Goal: Task Accomplishment & Management: Manage account settings

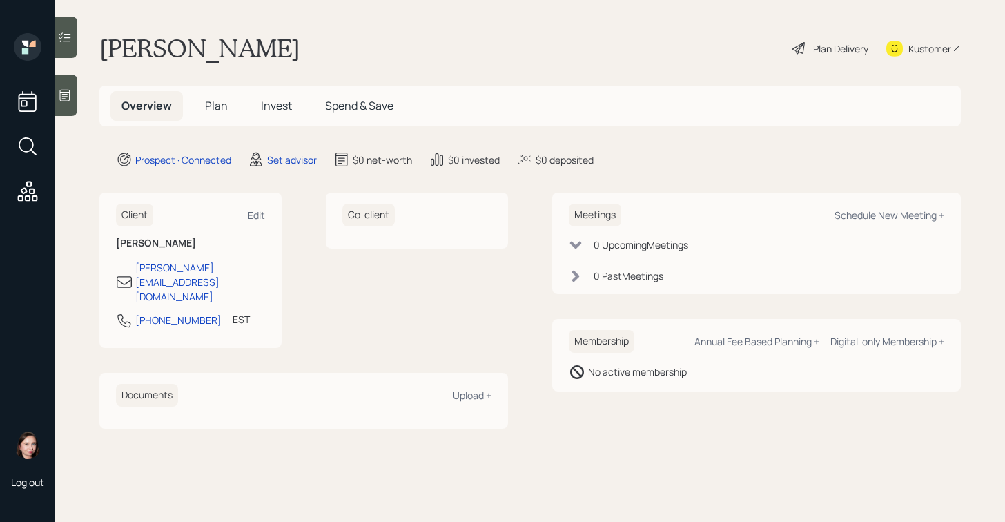
click at [70, 89] on icon at bounding box center [65, 95] width 14 height 14
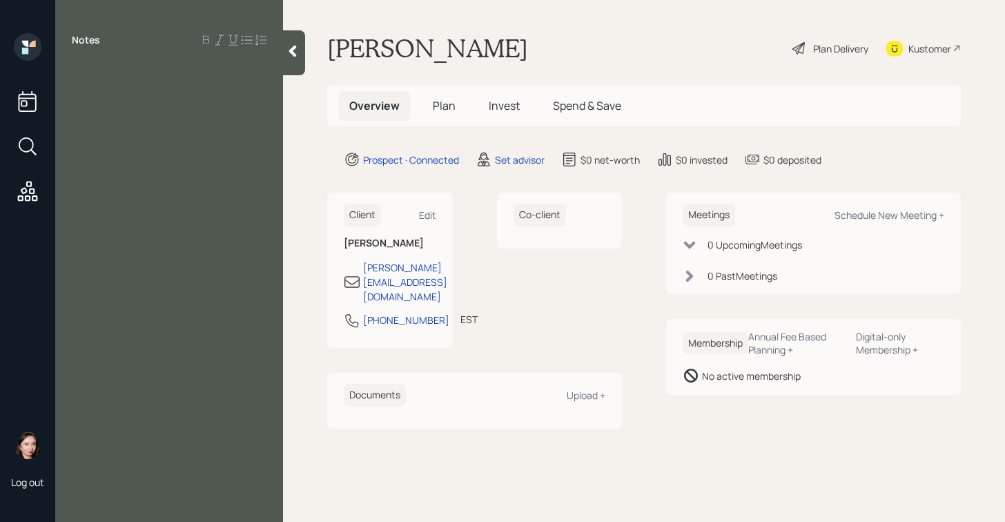
drag, startPoint x: 252, startPoint y: 156, endPoint x: 269, endPoint y: 161, distance: 17.3
click at [264, 158] on div "Notes" at bounding box center [169, 269] width 228 height 472
click at [148, 67] on div at bounding box center [169, 71] width 195 height 15
click at [93, 70] on div at bounding box center [169, 71] width 195 height 15
click at [75, 68] on span "taxes-" at bounding box center [88, 71] width 32 height 15
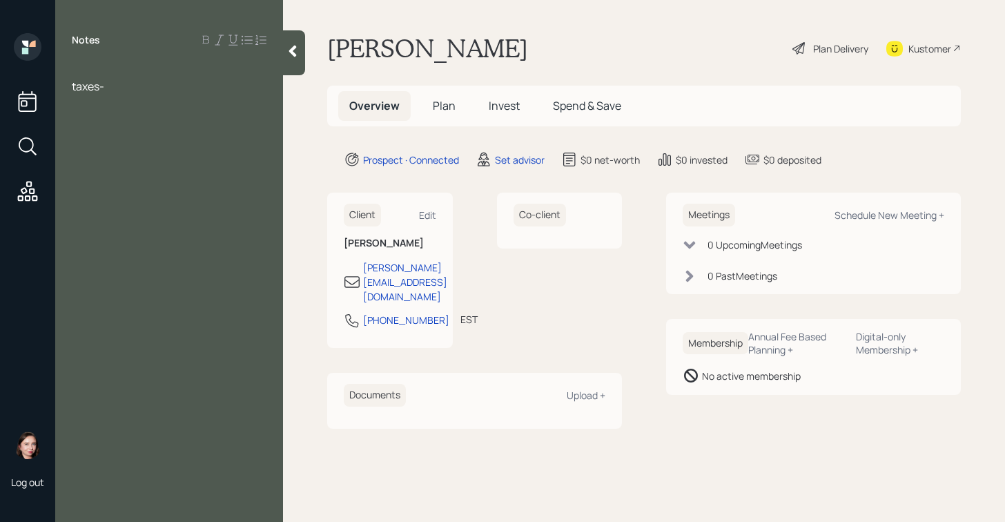
click at [95, 61] on div "Notes taxes-" at bounding box center [169, 269] width 228 height 472
click at [95, 65] on div at bounding box center [169, 71] width 195 height 15
click at [144, 84] on div "taxes-" at bounding box center [169, 86] width 195 height 15
click at [137, 72] on div "married" at bounding box center [169, 71] width 195 height 15
click at [155, 108] on div "Notes married taxes-" at bounding box center [169, 269] width 228 height 472
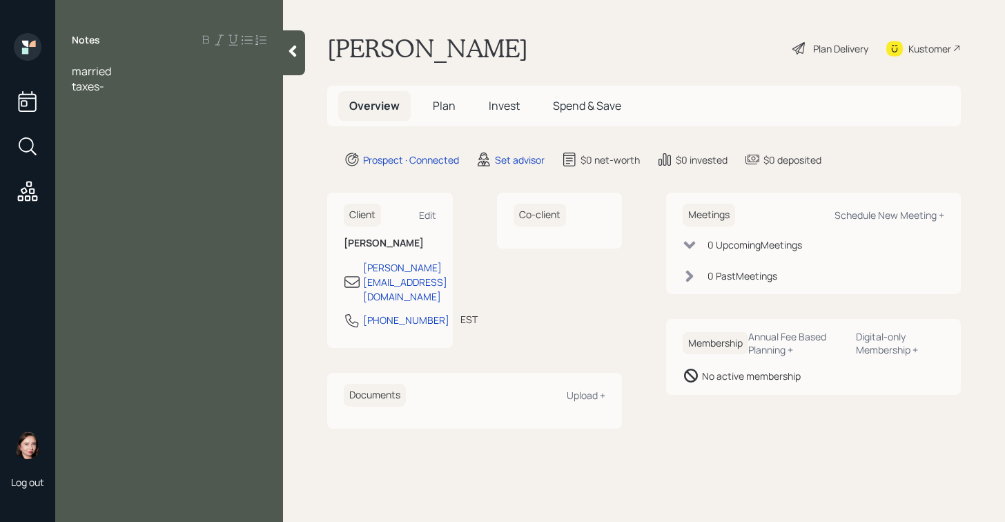
click at [130, 97] on div "Notes married taxes-" at bounding box center [169, 269] width 228 height 472
click at [124, 83] on div "taxes-" at bounding box center [169, 86] width 195 height 15
click at [72, 72] on span "married" at bounding box center [91, 71] width 39 height 15
click at [90, 65] on div at bounding box center [169, 71] width 195 height 15
click at [73, 68] on span "61 husband [DEMOGRAPHIC_DATA]" at bounding box center [163, 71] width 182 height 15
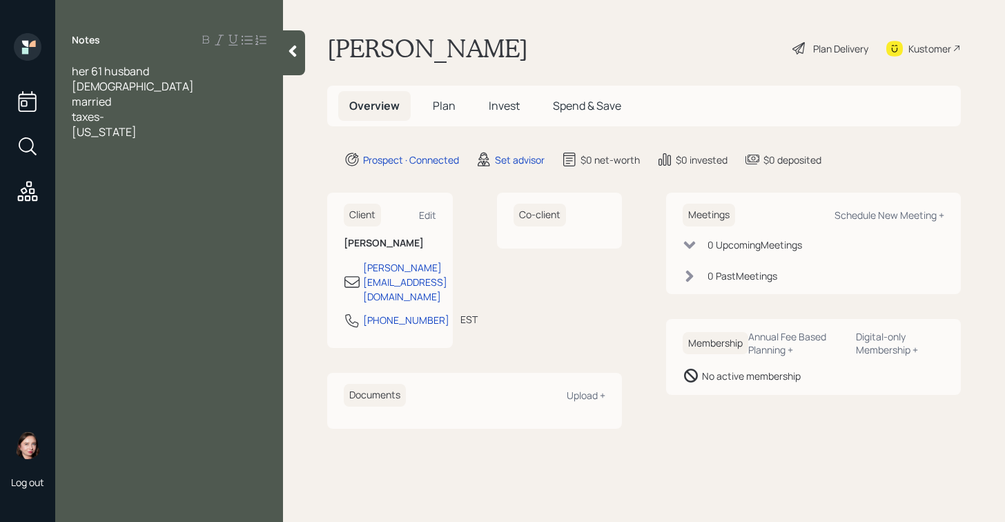
click at [164, 124] on div "[US_STATE]" at bounding box center [169, 131] width 195 height 15
drag, startPoint x: 84, startPoint y: 150, endPoint x: 153, endPoint y: 145, distance: 69.2
click at [153, 155] on div "husvand SS" at bounding box center [169, 162] width 195 height 15
click at [175, 155] on div "husband SS" at bounding box center [169, 162] width 195 height 15
click at [242, 155] on div "husband SS monthly 2300" at bounding box center [169, 162] width 195 height 15
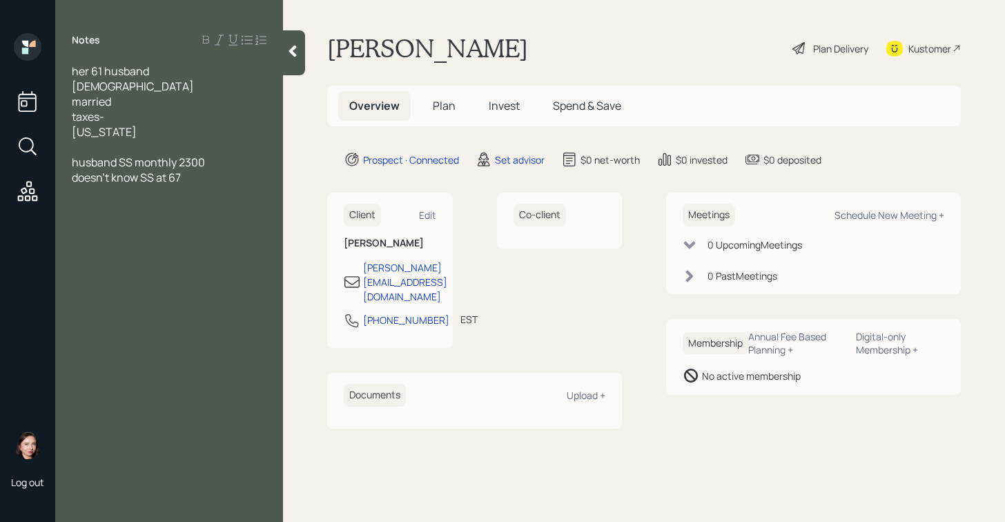
click at [213, 170] on div "doesn't know SS at 67" at bounding box center [169, 177] width 195 height 15
click at [195, 94] on div "married" at bounding box center [169, 101] width 195 height 15
click at [196, 74] on div "her 61 husband [DEMOGRAPHIC_DATA]" at bounding box center [169, 79] width 195 height 30
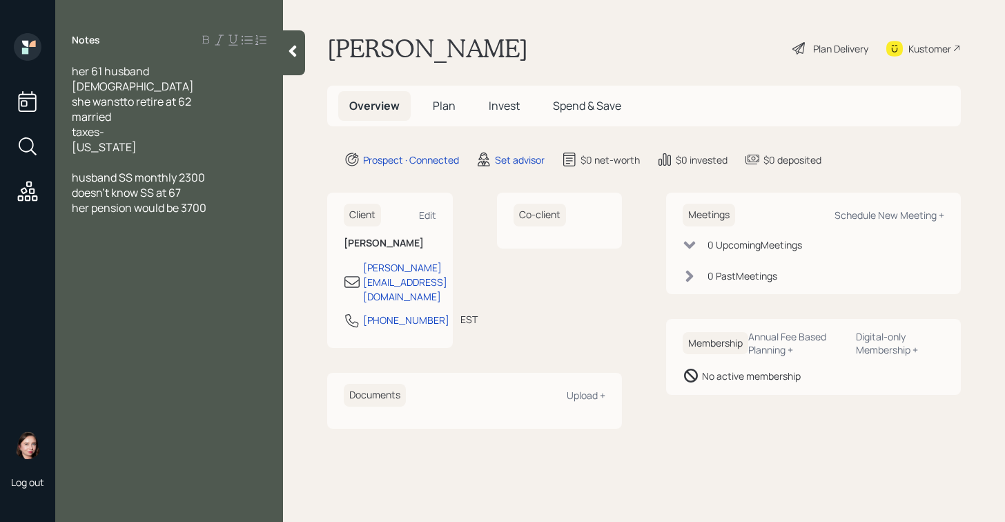
click at [126, 94] on span "she wanstto retire at 62" at bounding box center [131, 101] width 119 height 15
click at [235, 200] on div "her pension would be 3700" at bounding box center [169, 207] width 195 height 15
click at [71, 224] on div "her 61 husband [DEMOGRAPHIC_DATA] she wants to retire at 62 married taxes- [US_…" at bounding box center [169, 178] width 228 height 228
click at [76, 231] on span "403B -" at bounding box center [88, 238] width 33 height 15
click at [146, 231] on div "her 403B -" at bounding box center [169, 238] width 195 height 15
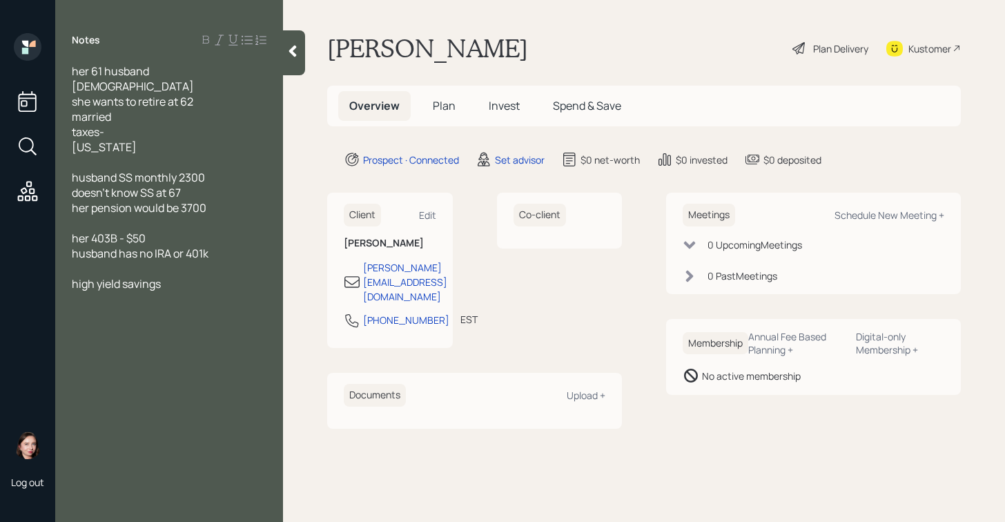
click at [189, 276] on div "high yield savings" at bounding box center [169, 283] width 195 height 15
drag, startPoint x: 119, startPoint y: 288, endPoint x: 74, endPoint y: 291, distance: 45.0
click at [74, 291] on span "checking" at bounding box center [95, 298] width 47 height 15
click at [137, 124] on div "taxes-" at bounding box center [169, 131] width 195 height 15
click at [84, 307] on div at bounding box center [169, 314] width 195 height 15
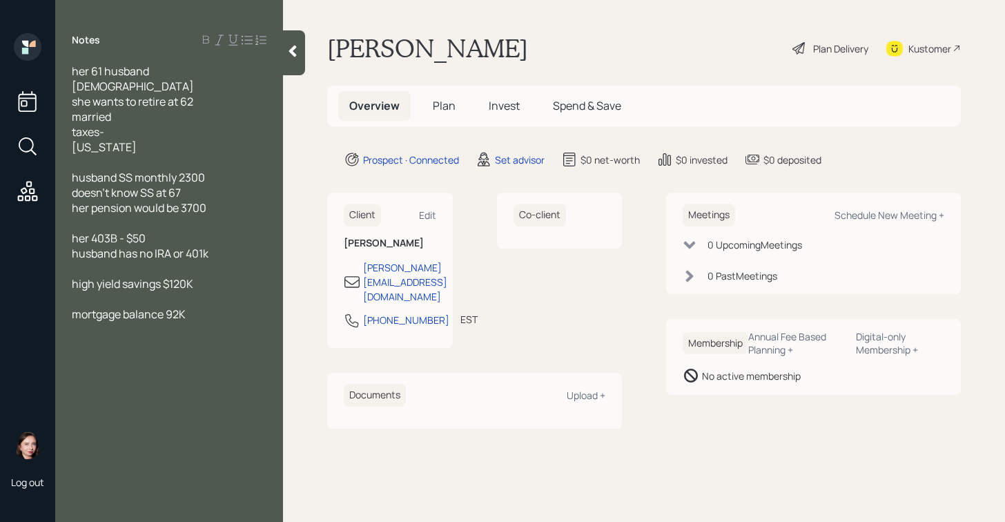
click at [168, 307] on span "mortgage balance 92K" at bounding box center [129, 314] width 114 height 15
click at [234, 307] on div "mortgage balance $92K" at bounding box center [169, 314] width 195 height 15
click at [73, 313] on span "mortgage balance $92K home value 295K" at bounding box center [164, 322] width 185 height 30
click at [142, 320] on div "mortgage balance $92K home value $295K" at bounding box center [169, 322] width 195 height 30
click at [202, 94] on div "she wants to retire at 62" at bounding box center [169, 101] width 195 height 15
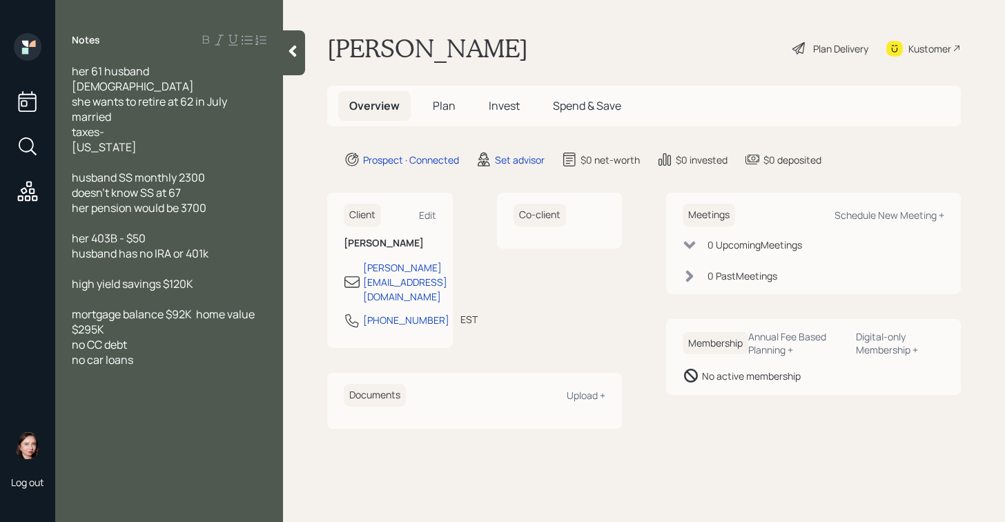
click at [135, 398] on div at bounding box center [169, 405] width 195 height 15
click at [103, 398] on span "wantsto move closer to kids" at bounding box center [141, 405] width 139 height 15
click at [71, 389] on div "her 61 husband [DEMOGRAPHIC_DATA] she wants to retire at 62 in July married tax…" at bounding box center [169, 246] width 228 height 364
click at [72, 398] on span "wants to move closer to kids" at bounding box center [142, 405] width 141 height 15
click at [246, 382] on div "wants to move closer to kids" at bounding box center [169, 389] width 195 height 15
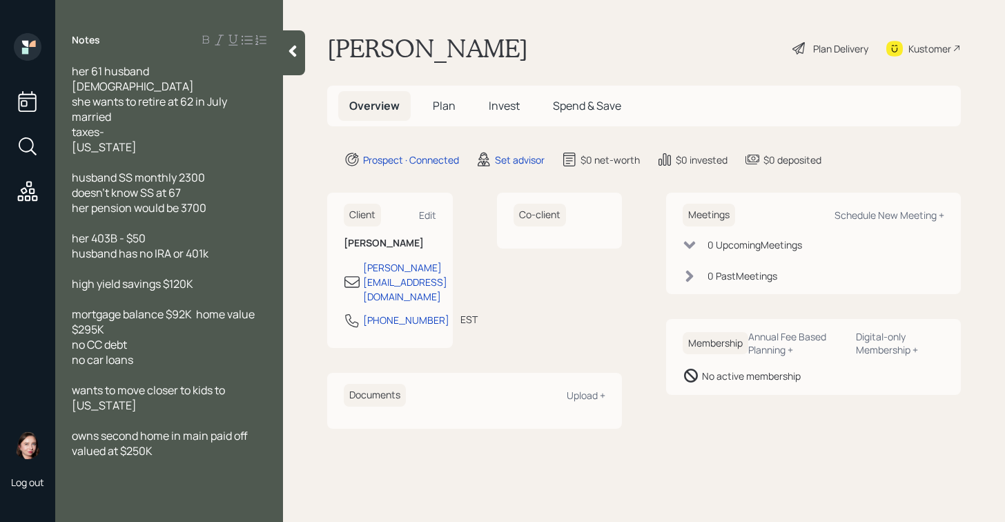
click at [193, 428] on span "owns second home in main paid off valued at $250K" at bounding box center [161, 443] width 178 height 30
click at [856, 212] on div "Schedule New Meeting +" at bounding box center [890, 214] width 110 height 13
select select "round-[PERSON_NAME]"
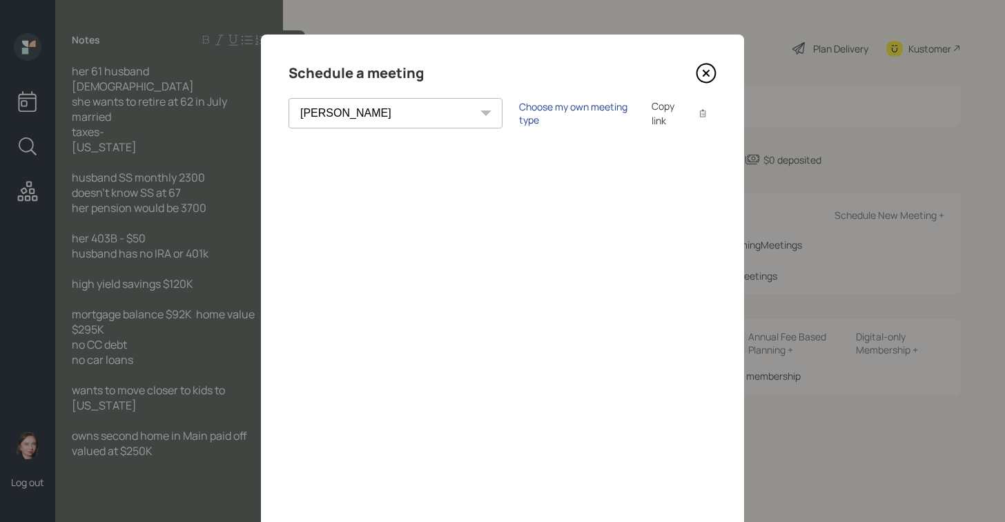
click at [519, 115] on div "Choose my own meeting type" at bounding box center [577, 113] width 116 height 26
click at [543, 114] on div "Use meeting type for lifecycle stage" at bounding box center [622, 113] width 159 height 13
click at [519, 113] on div "Choose my own meeting type" at bounding box center [577, 113] width 116 height 26
click at [701, 77] on icon at bounding box center [706, 73] width 21 height 21
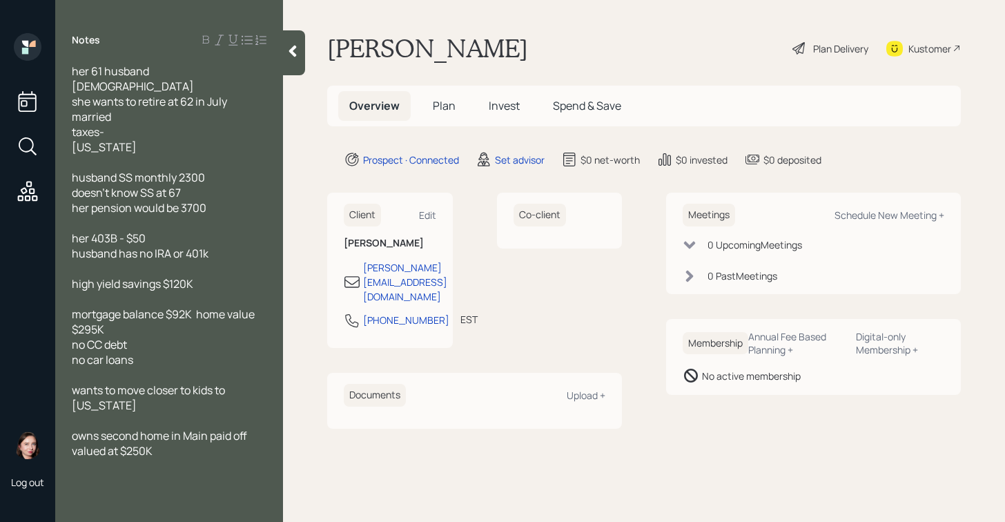
click at [117, 124] on div "taxes-" at bounding box center [169, 131] width 195 height 15
click at [124, 139] on div "[US_STATE]" at bounding box center [169, 146] width 195 height 15
drag, startPoint x: 124, startPoint y: 133, endPoint x: 68, endPoint y: 132, distance: 56.6
click at [68, 132] on div "her 61 husband [DEMOGRAPHIC_DATA] she wants to retire at 62 in July married tax…" at bounding box center [169, 269] width 228 height 410
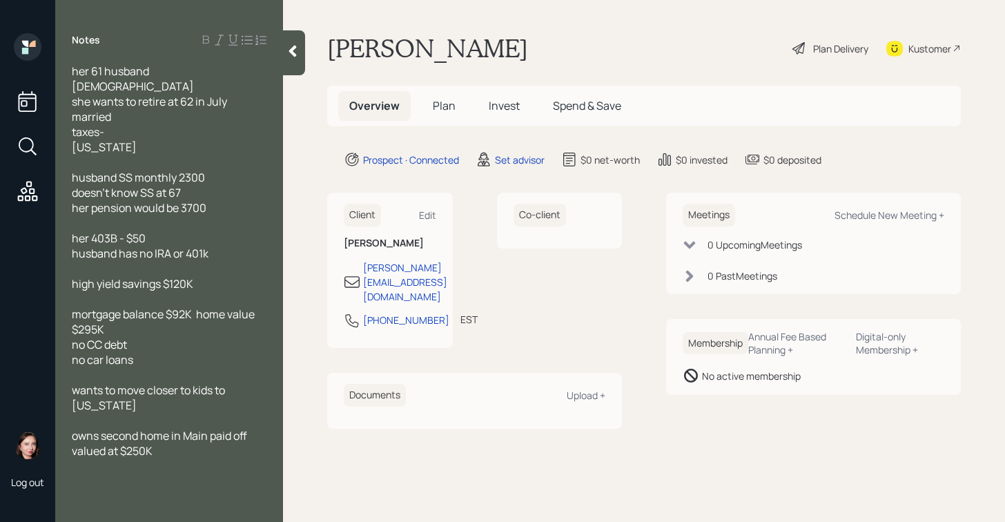
click at [233, 307] on span "mortgage balance $92K home value $295K" at bounding box center [164, 322] width 185 height 30
click at [116, 313] on div "mortgage balance $92K home value $295K" at bounding box center [169, 322] width 195 height 30
click at [167, 231] on div "her 403B - $50" at bounding box center [169, 238] width 195 height 15
click at [124, 124] on div "taxes-" at bounding box center [169, 131] width 195 height 15
drag, startPoint x: 137, startPoint y: 137, endPoint x: 90, endPoint y: 127, distance: 47.4
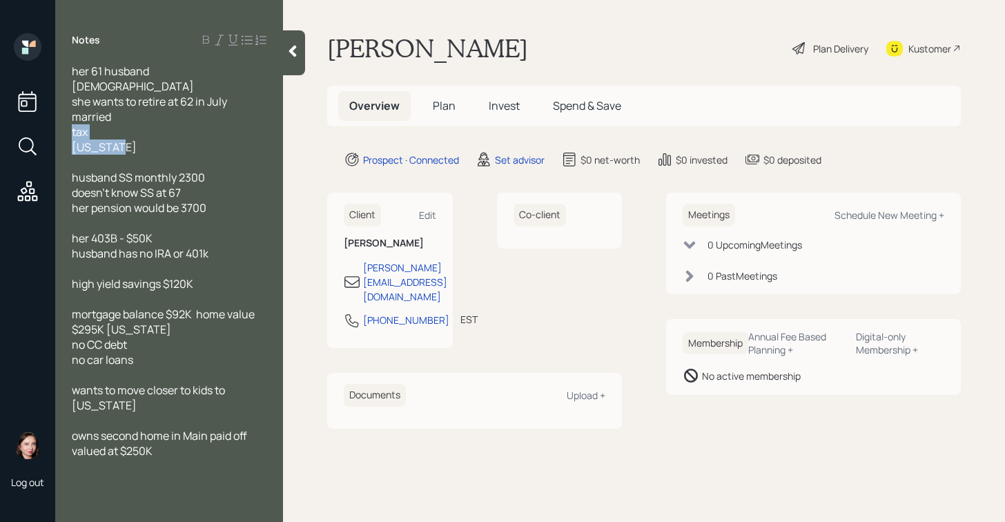
click at [75, 122] on div "her 61 husband [DEMOGRAPHIC_DATA] she wants to retire at 62 in July married tax…" at bounding box center [169, 269] width 195 height 410
click at [249, 133] on div "called bc tax questions : should file singe or joint during retirement?" at bounding box center [169, 139] width 195 height 30
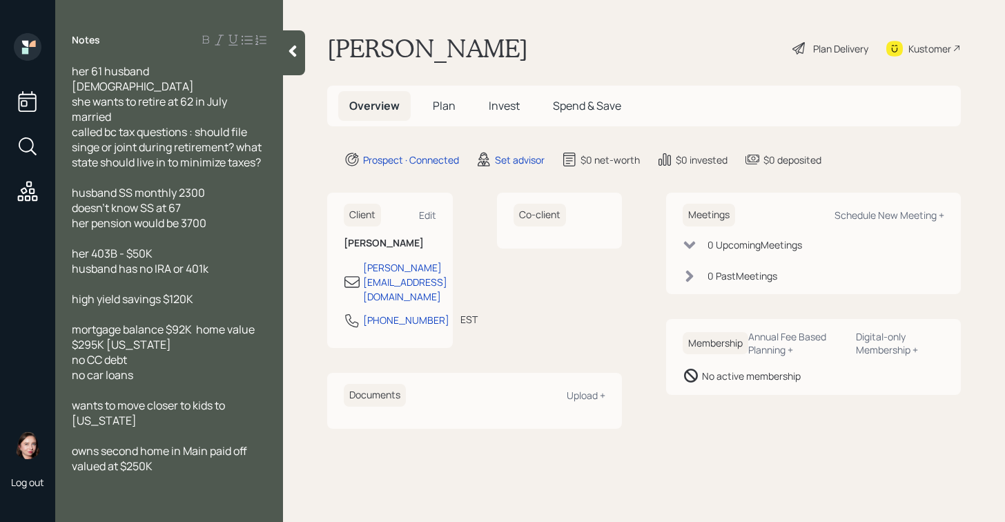
click at [274, 148] on div "her 61 husband [DEMOGRAPHIC_DATA] she wants to retire at 62 in July married cal…" at bounding box center [169, 276] width 228 height 425
click at [271, 145] on div "her 61 husband [DEMOGRAPHIC_DATA] she wants to retire at 62 in July married cal…" at bounding box center [169, 276] width 228 height 425
click at [275, 146] on div "her 61 husband [DEMOGRAPHIC_DATA] she wants to retire at 62 in July married cal…" at bounding box center [169, 276] width 228 height 425
click at [267, 148] on div "her 61 husband [DEMOGRAPHIC_DATA] she wants to retire at 62 in July married cal…" at bounding box center [169, 276] width 228 height 425
click at [264, 145] on span "called bc tax questions : should file singe or joint during retirement? what st…" at bounding box center [168, 147] width 192 height 46
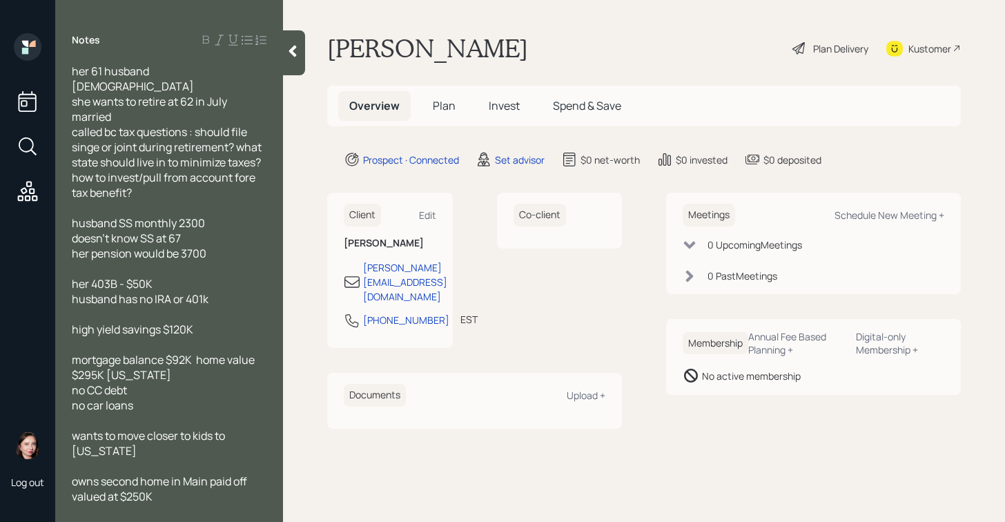
click at [231, 246] on div "her pension would be 3700" at bounding box center [169, 253] width 195 height 15
click at [72, 428] on span "wants to move closer to kids to [US_STATE]" at bounding box center [149, 443] width 155 height 30
drag, startPoint x: 162, startPoint y: 478, endPoint x: 57, endPoint y: 460, distance: 105.7
click at [57, 460] on div "her 61 husband [DEMOGRAPHIC_DATA] she wants to retire at 62 in July married cal…" at bounding box center [169, 285] width 228 height 442
copy span "owns second home in Main paid off valued at $250K"
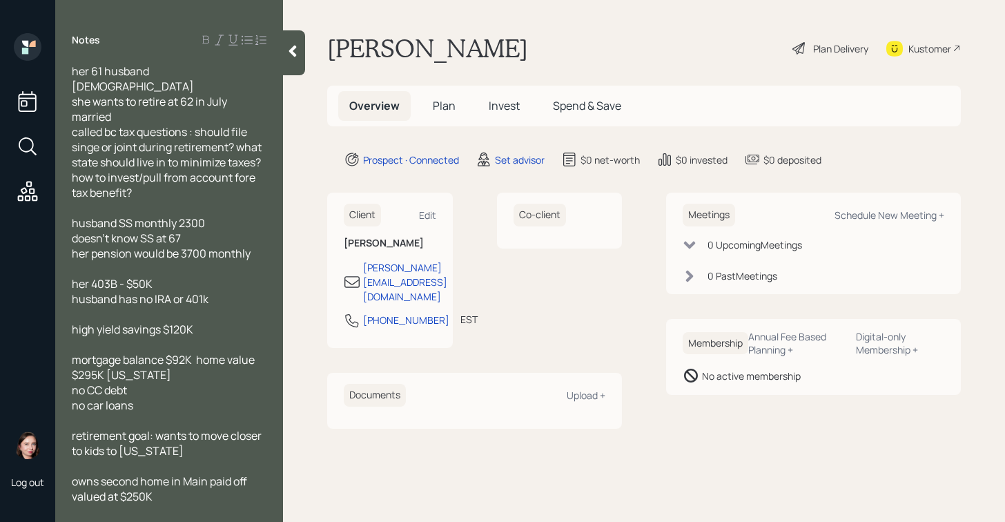
click at [168, 382] on div "no CC debt" at bounding box center [169, 389] width 195 height 15
click at [139, 413] on div at bounding box center [169, 420] width 195 height 15
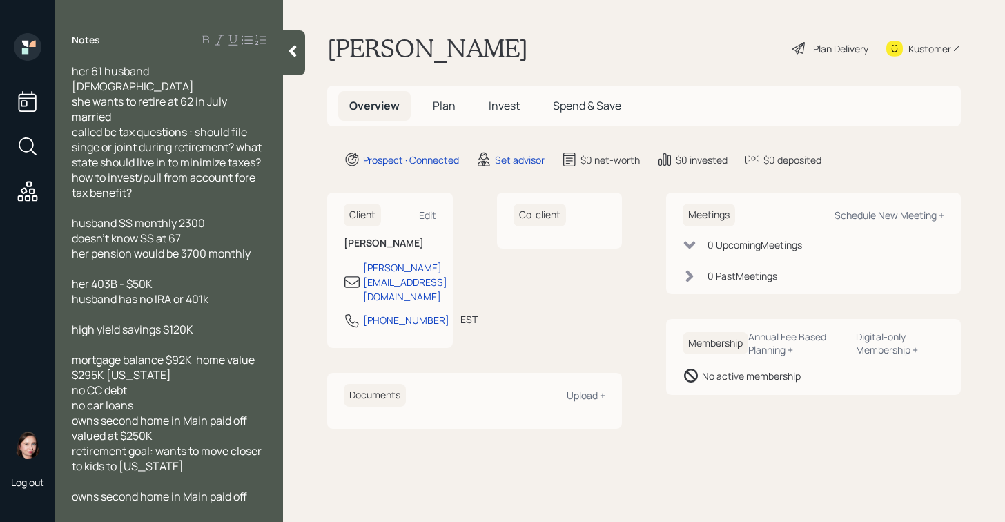
drag, startPoint x: 161, startPoint y: 498, endPoint x: 52, endPoint y: 472, distance: 112.0
click at [52, 472] on div "Log out Notes her 61 husband [DEMOGRAPHIC_DATA] she wants to retire at 62 in Ju…" at bounding box center [502, 261] width 1005 height 522
click at [72, 443] on span "retirement goal: wants to move closer to kids to [US_STATE]" at bounding box center [168, 458] width 192 height 30
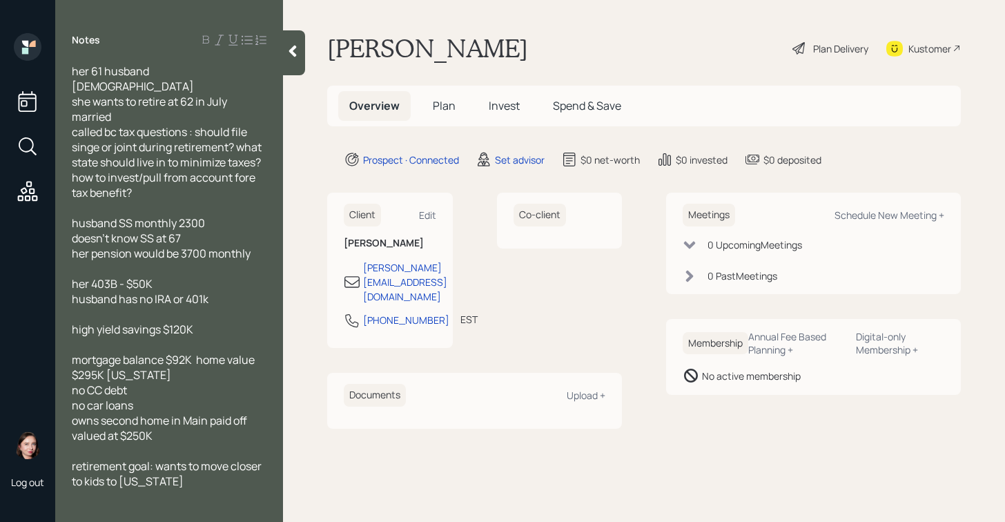
click at [73, 413] on span "owns second home in Main paid off valued at $250K" at bounding box center [160, 428] width 177 height 30
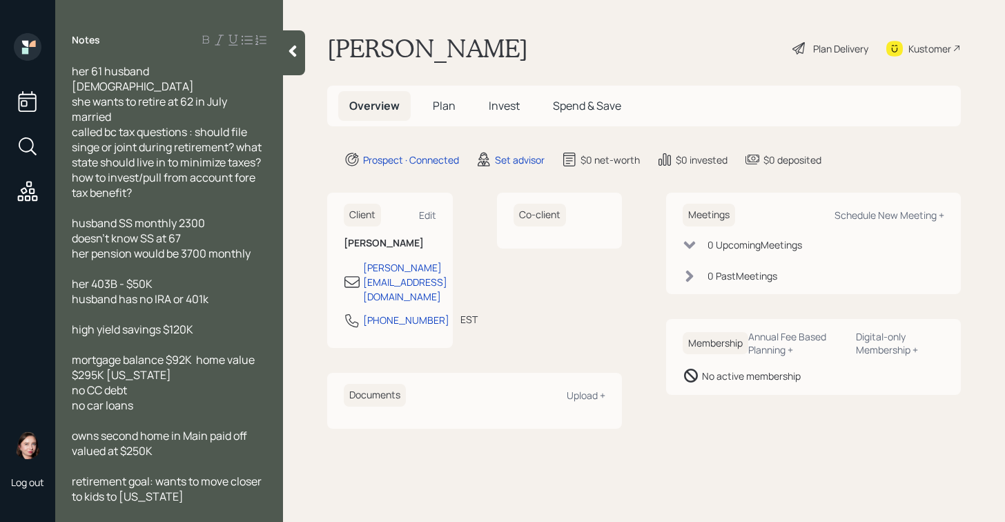
click at [286, 61] on div at bounding box center [294, 52] width 22 height 45
